Goal: Find specific page/section: Find specific page/section

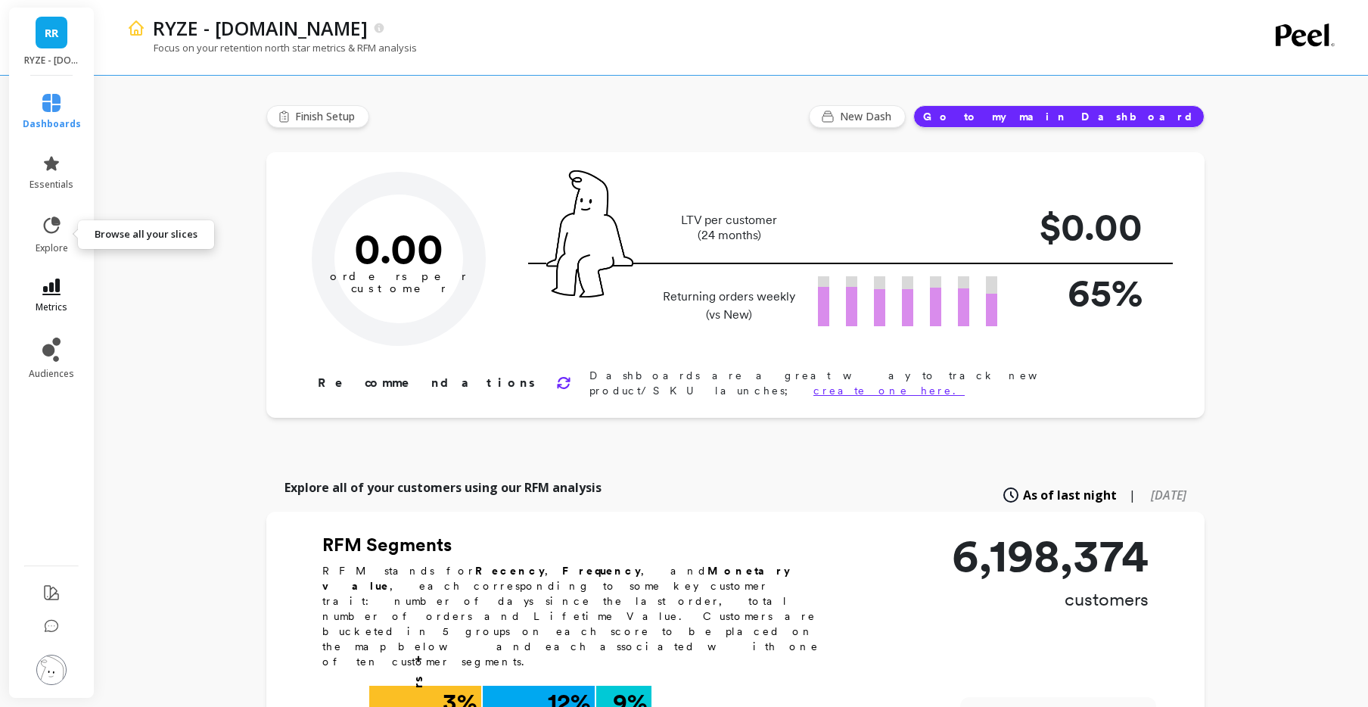
click at [56, 306] on span "metrics" at bounding box center [52, 307] width 32 height 12
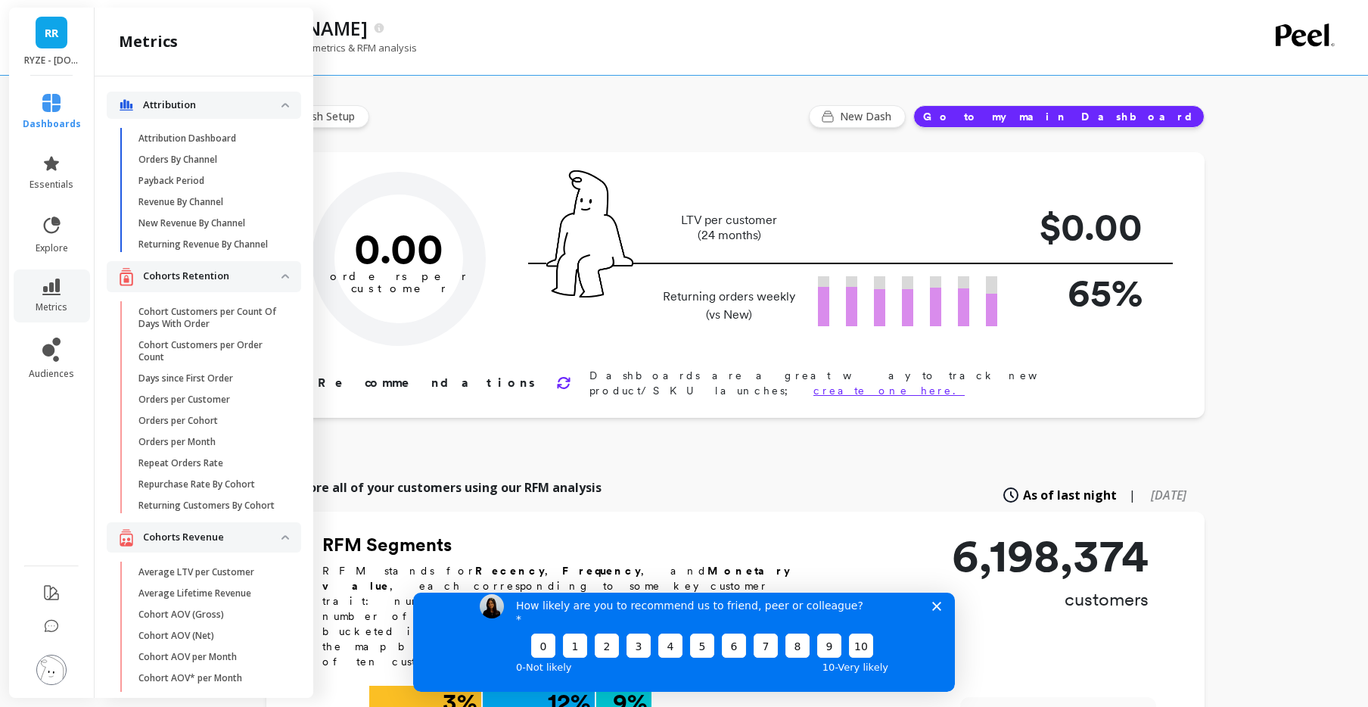
click at [212, 284] on p "Cohorts Retention" at bounding box center [212, 276] width 138 height 15
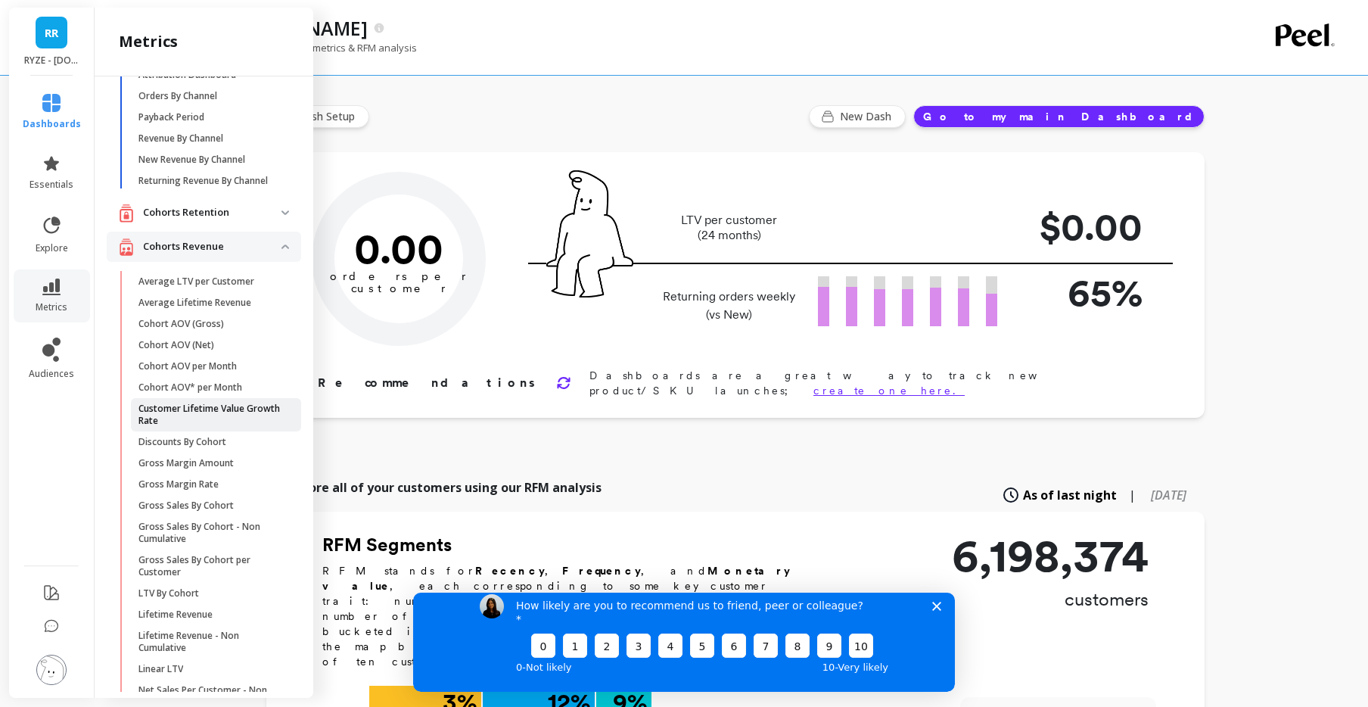
scroll to position [70, 0]
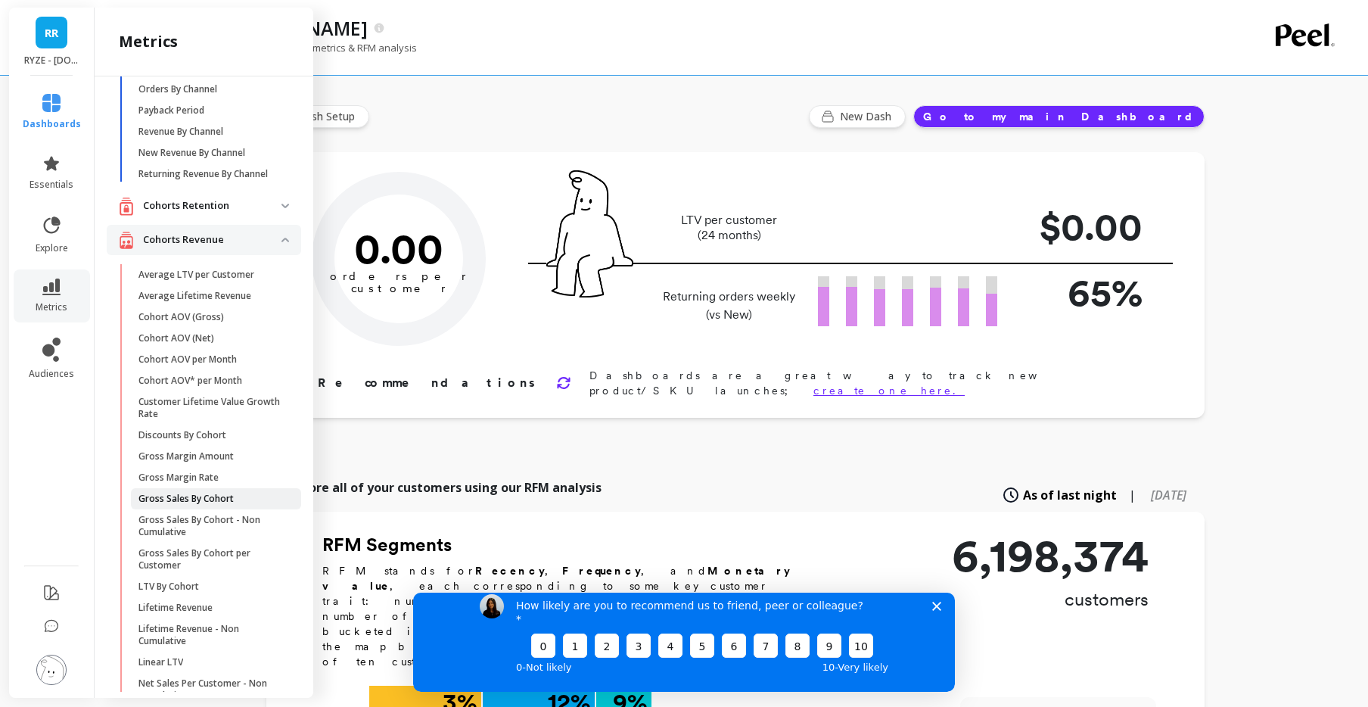
click at [232, 505] on p "Gross Sales By Cohort" at bounding box center [185, 499] width 95 height 12
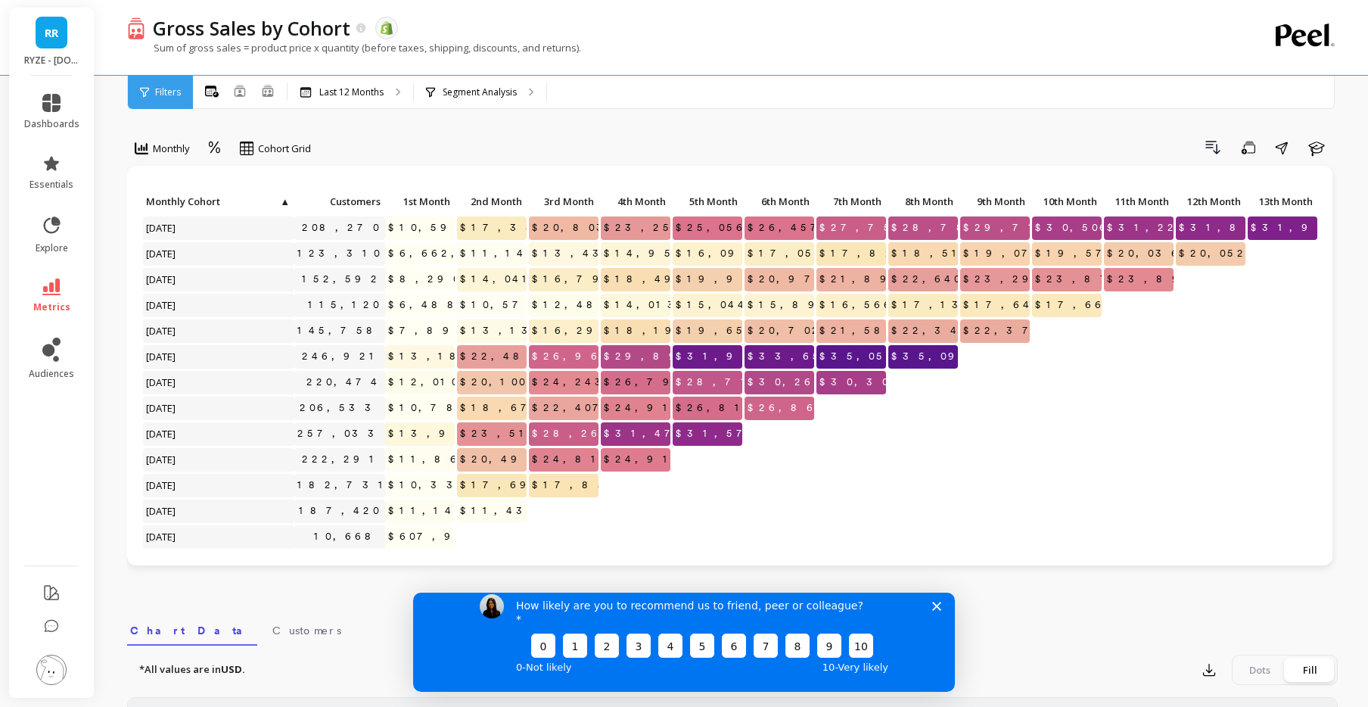
click at [32, 277] on li "metrics" at bounding box center [51, 295] width 73 height 53
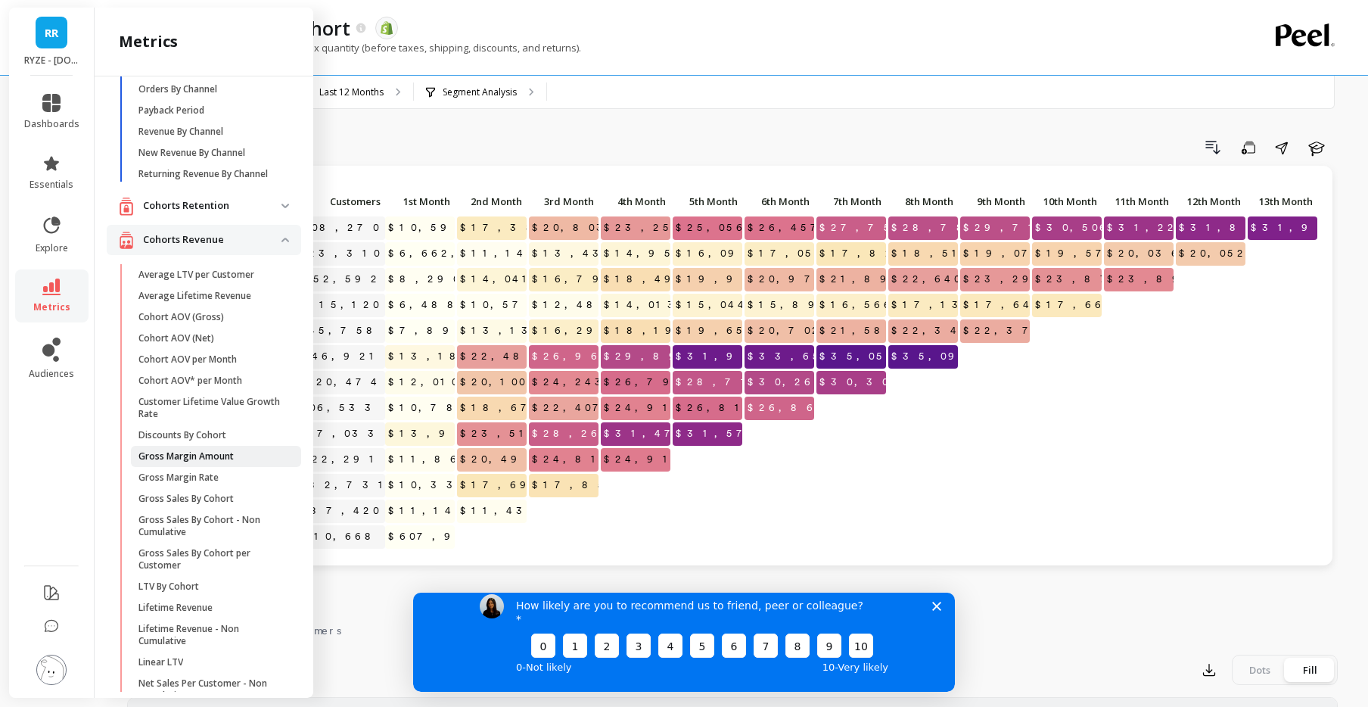
scroll to position [145, 0]
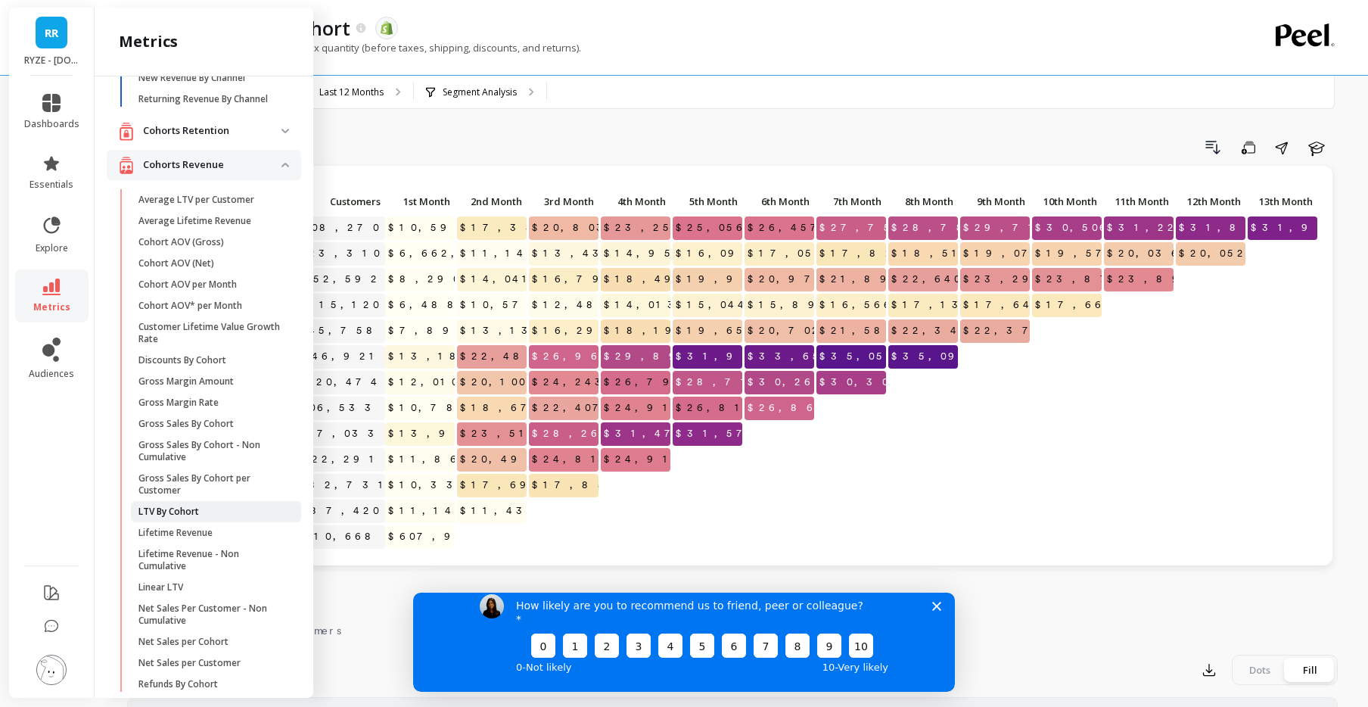
click at [176, 518] on p "LTV By Cohort" at bounding box center [168, 511] width 61 height 12
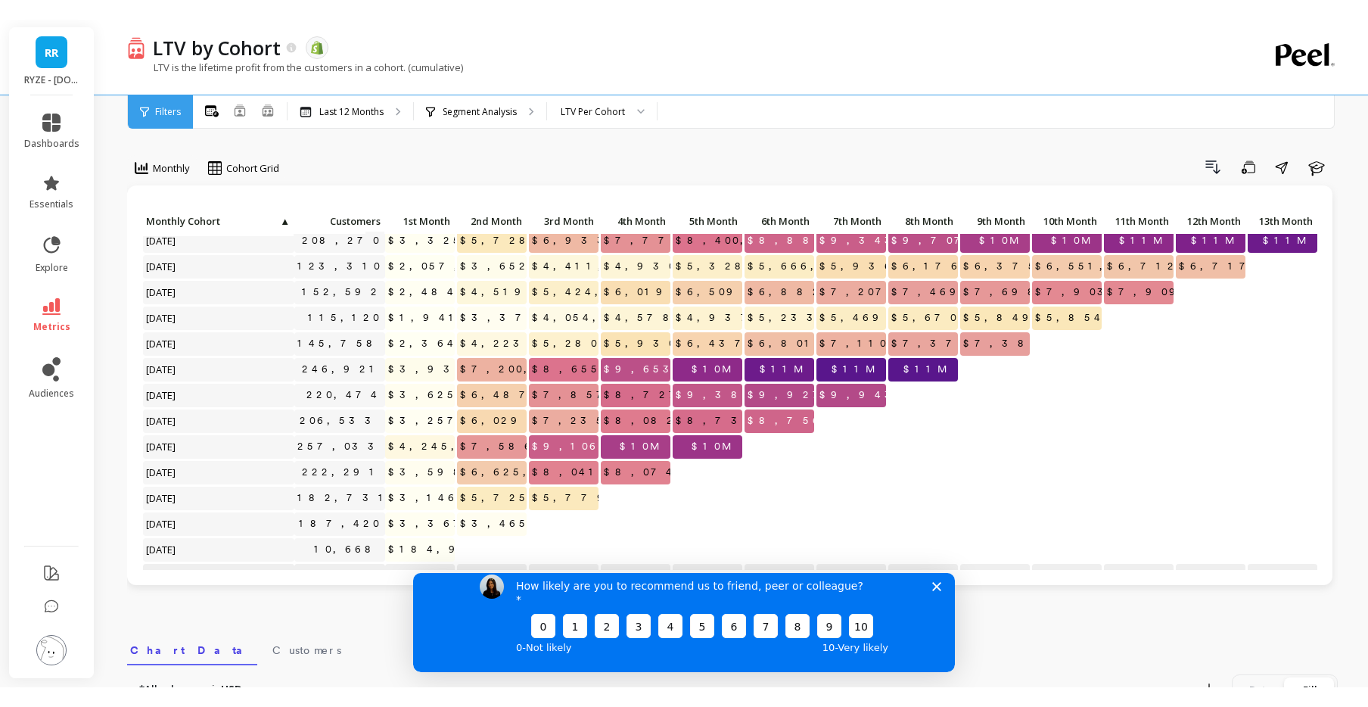
scroll to position [4, 0]
